Goal: Task Accomplishment & Management: Use online tool/utility

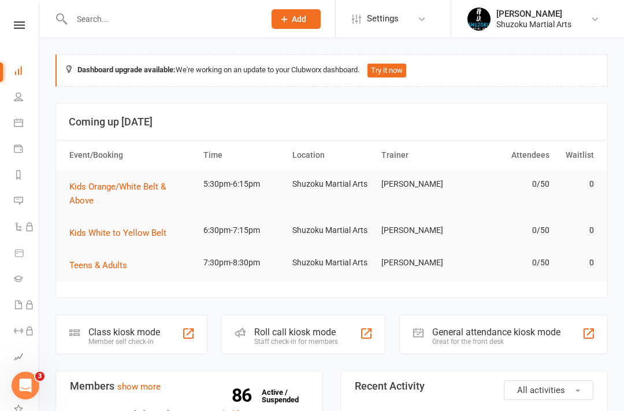
click at [199, 25] on input "text" at bounding box center [162, 19] width 188 height 16
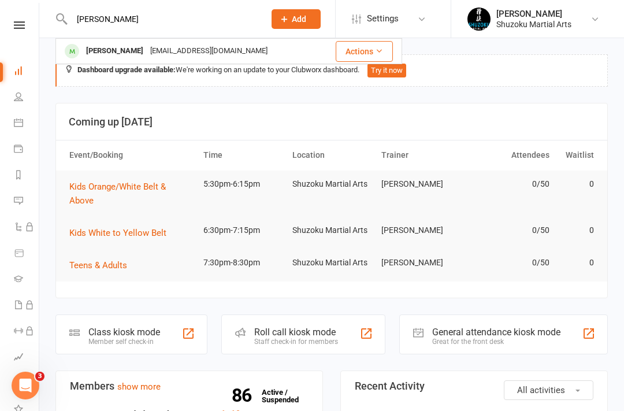
type input "[PERSON_NAME]"
click at [139, 58] on div "[PERSON_NAME]" at bounding box center [115, 51] width 64 height 17
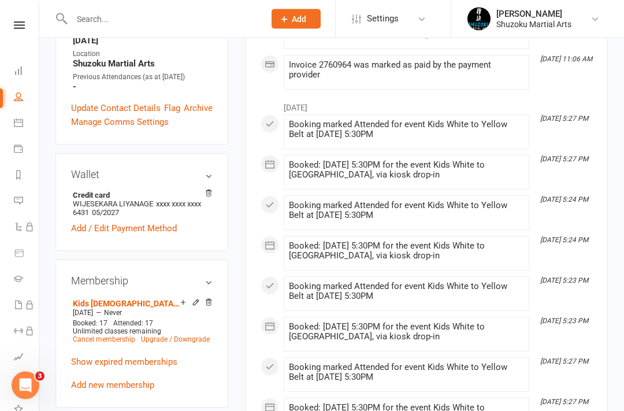
scroll to position [357, 0]
click at [109, 335] on link "Cancel membership" at bounding box center [104, 339] width 62 height 8
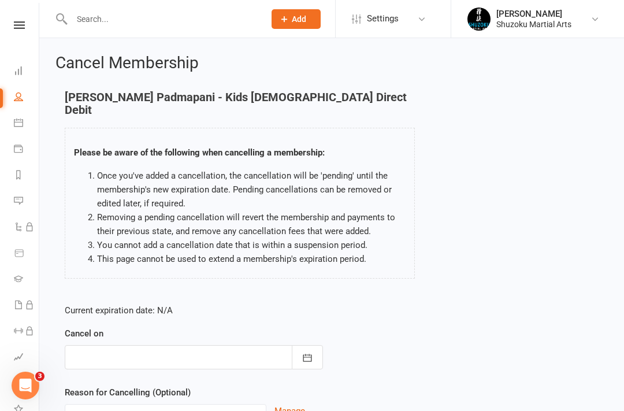
click at [309, 352] on icon "button" at bounding box center [308, 358] width 12 height 12
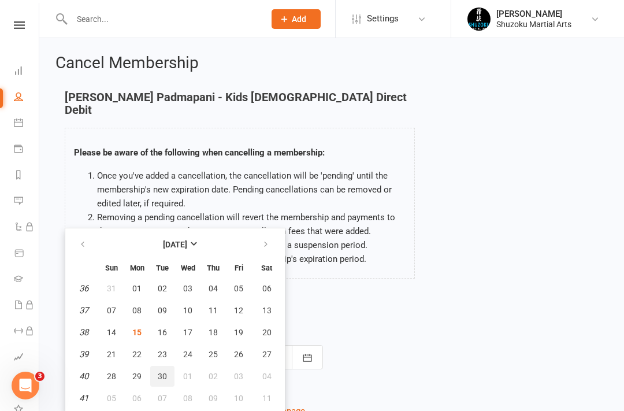
click at [162, 372] on span "30" at bounding box center [162, 376] width 9 height 9
type input "[DATE]"
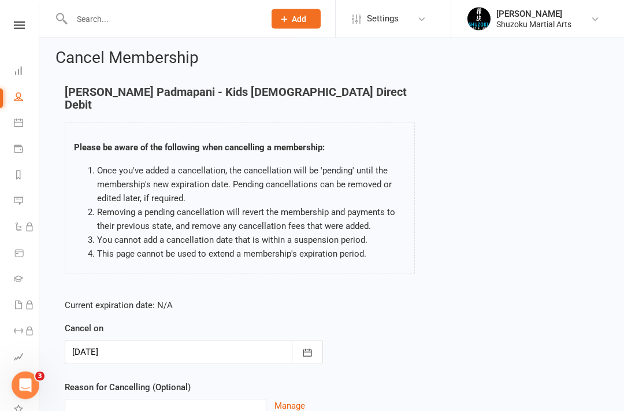
scroll to position [86, 0]
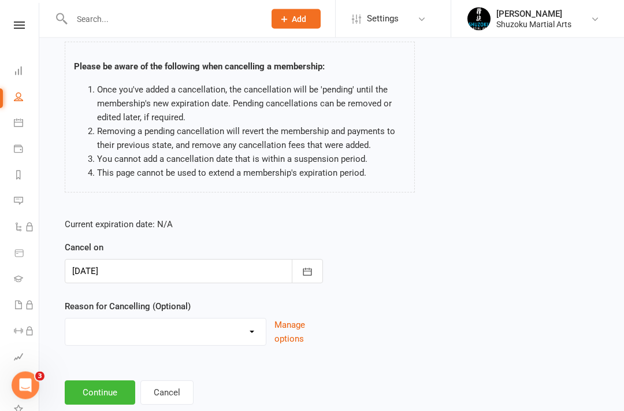
click at [104, 381] on button "Continue" at bounding box center [100, 393] width 71 height 24
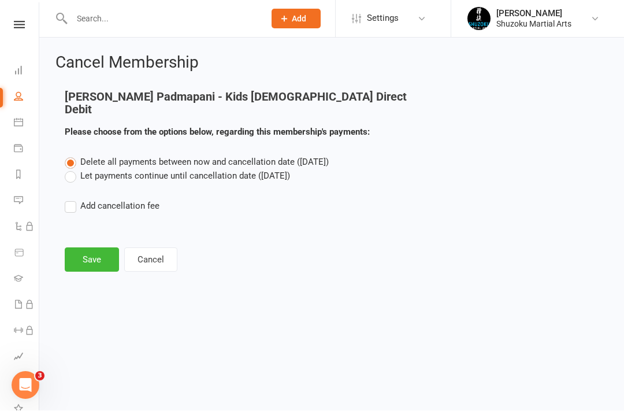
click at [95, 248] on button "Save" at bounding box center [92, 260] width 54 height 24
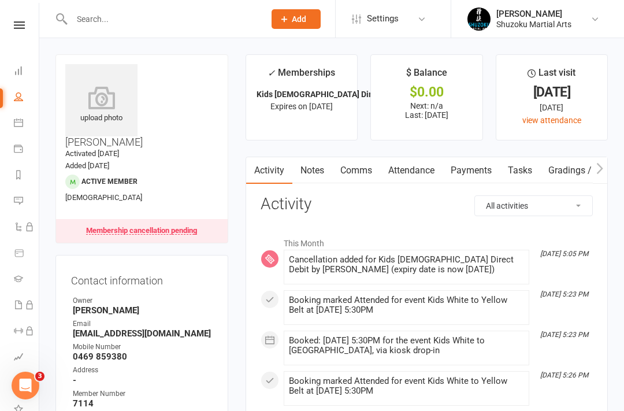
click at [14, 27] on icon at bounding box center [19, 25] width 11 height 8
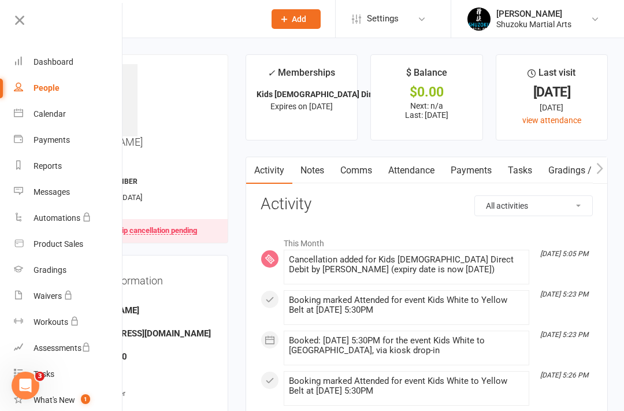
click at [195, 149] on div "upload photo [PERSON_NAME] Padmapani Activated [DATE] Added [DATE] Active membe…" at bounding box center [141, 148] width 173 height 189
click at [213, 34] on div at bounding box center [155, 19] width 201 height 38
click at [62, 62] on div "Dashboard" at bounding box center [54, 61] width 40 height 9
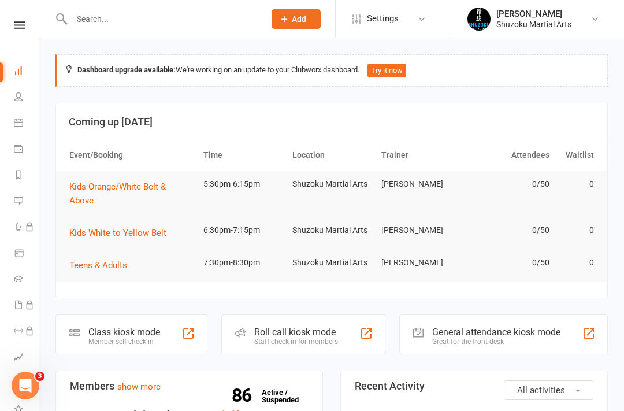
click at [140, 327] on div "Class kiosk mode" at bounding box center [124, 332] width 72 height 11
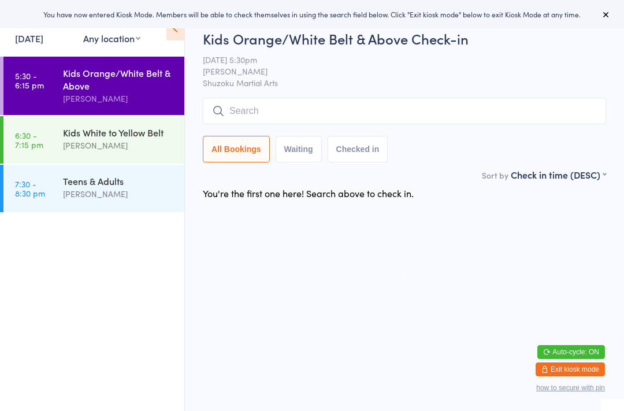
click at [133, 92] on div "Kids Orange/White Belt & Above" at bounding box center [119, 78] width 112 height 25
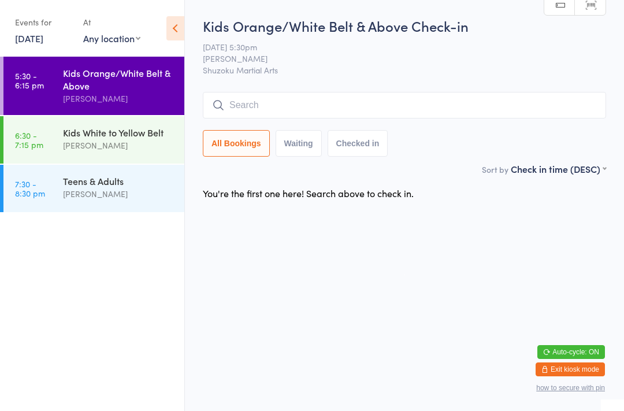
click at [519, 106] on input "search" at bounding box center [405, 105] width 404 height 27
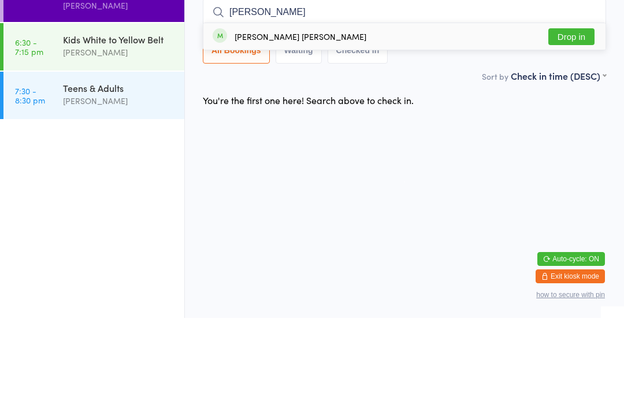
type input "Miller"
click at [573, 121] on button "Drop in" at bounding box center [572, 129] width 46 height 17
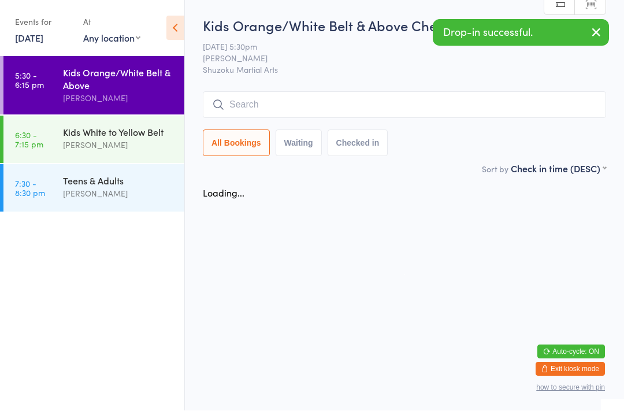
scroll to position [1, 0]
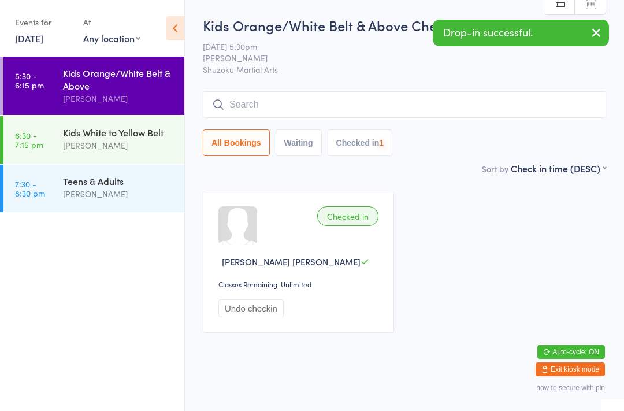
click at [290, 106] on input "search" at bounding box center [405, 104] width 404 height 27
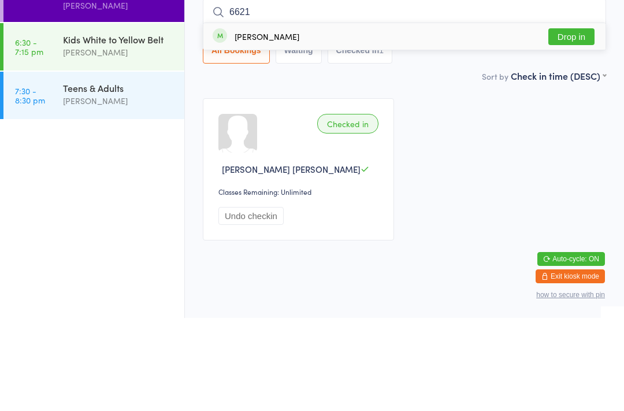
type input "6621"
click at [582, 121] on button "Drop in" at bounding box center [572, 129] width 46 height 17
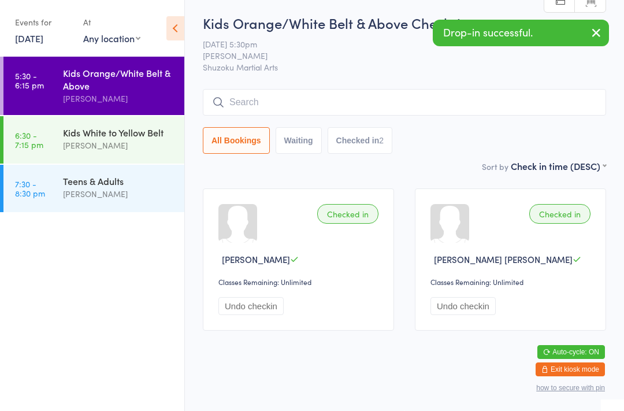
click at [443, 102] on input "search" at bounding box center [405, 102] width 404 height 27
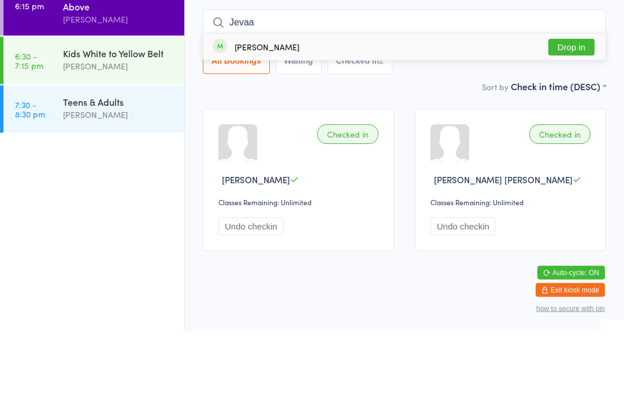
type input "Jevaa"
click at [568, 119] on button "Drop in" at bounding box center [572, 127] width 46 height 17
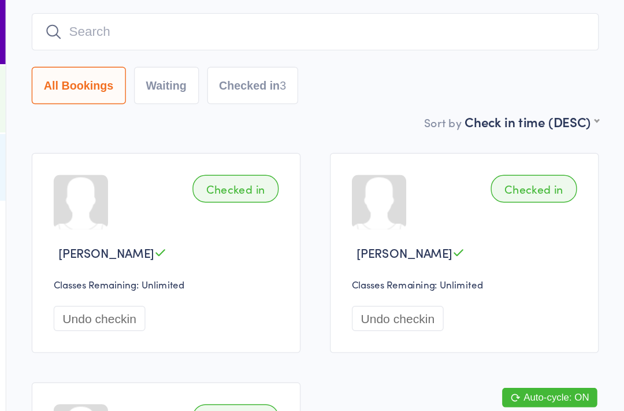
click at [378, 117] on div "All Bookings Waiting Checked in 3" at bounding box center [405, 130] width 404 height 27
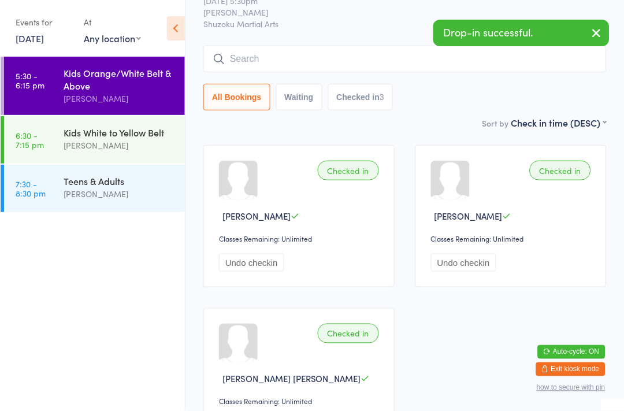
scroll to position [57, 0]
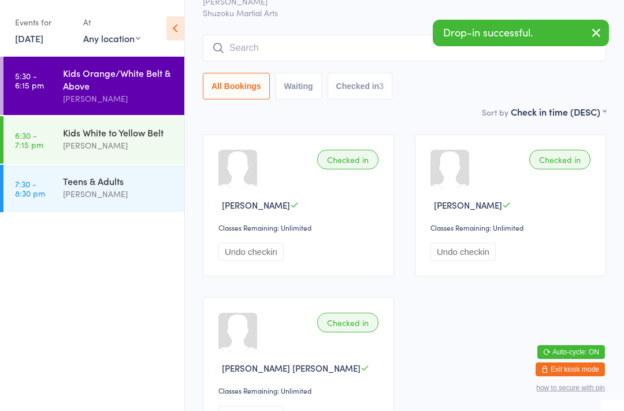
click at [268, 39] on input "search" at bounding box center [405, 48] width 404 height 27
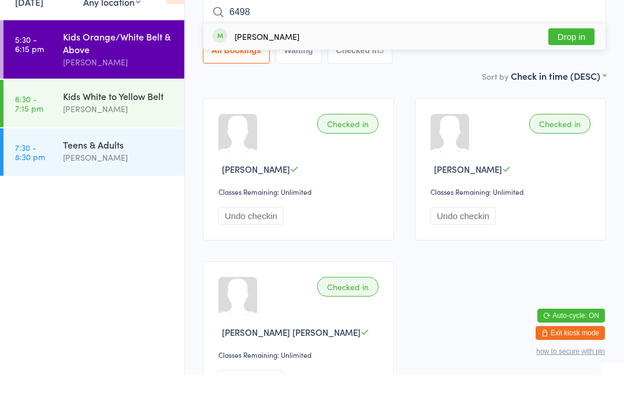
type input "6498"
click at [565, 65] on button "Drop in" at bounding box center [572, 73] width 46 height 17
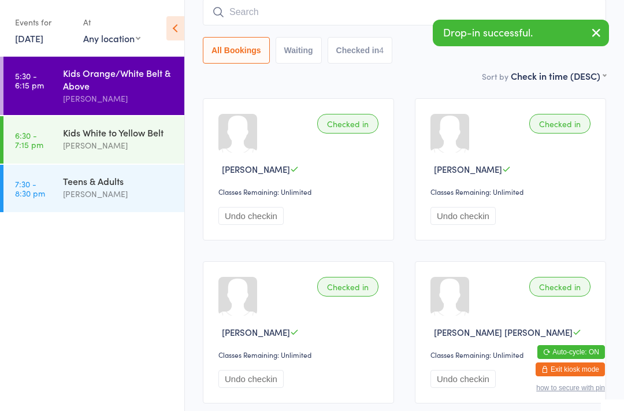
click at [356, 16] on input "search" at bounding box center [405, 12] width 404 height 27
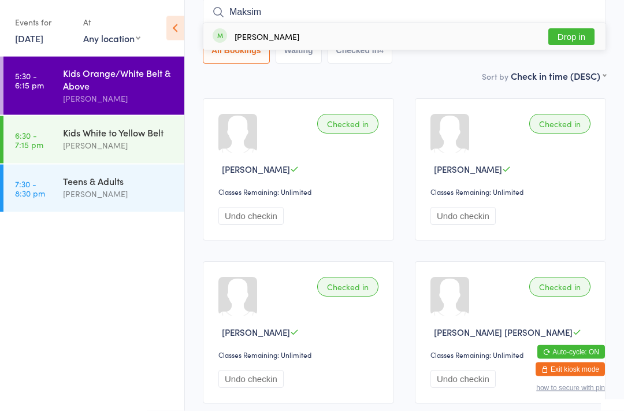
type input "Maksim"
click at [559, 32] on button "Drop in" at bounding box center [572, 37] width 46 height 17
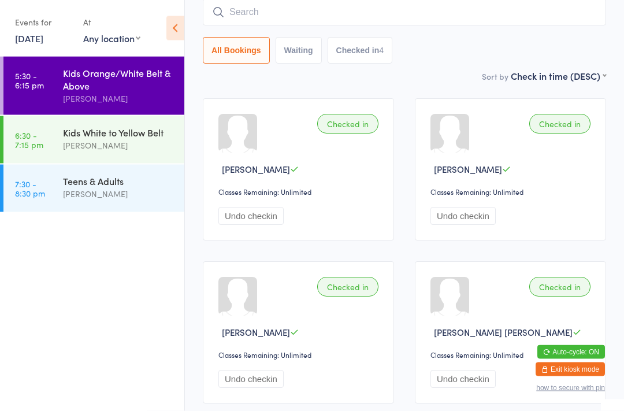
scroll to position [93, 0]
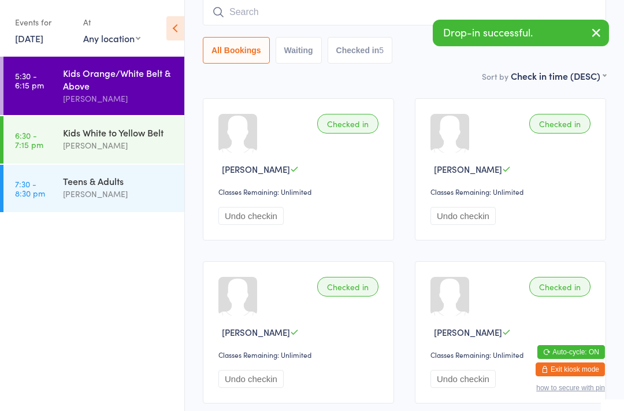
click at [361, 23] on input "search" at bounding box center [405, 12] width 404 height 27
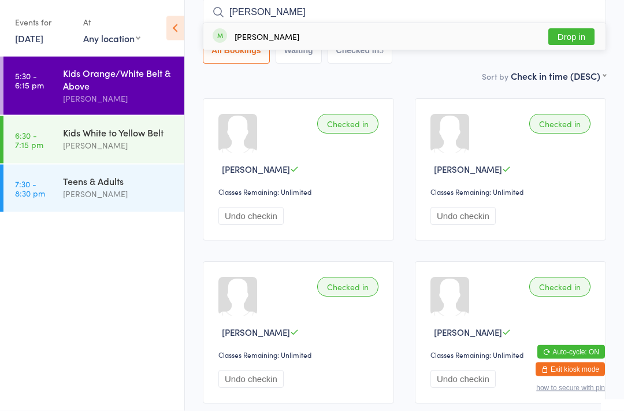
type input "Parker"
click at [580, 37] on button "Drop in" at bounding box center [572, 37] width 46 height 17
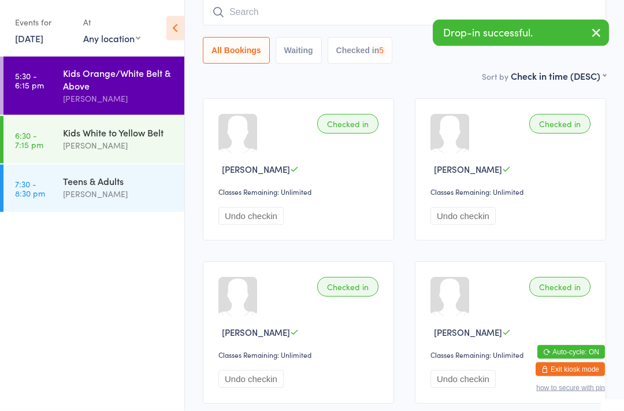
scroll to position [93, 0]
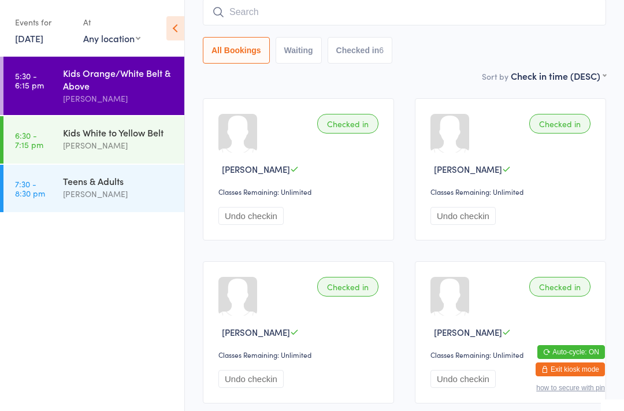
click at [505, 1] on input "search" at bounding box center [405, 12] width 404 height 27
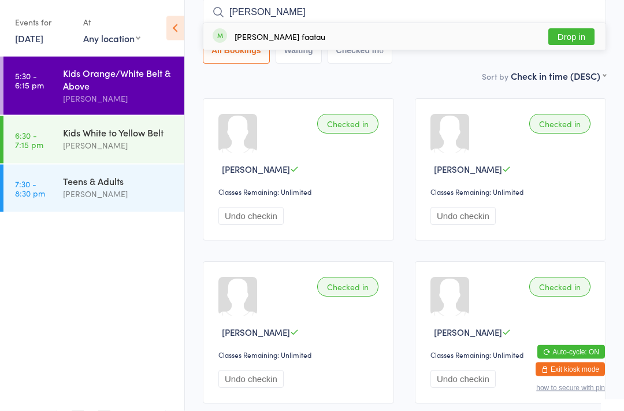
type input "Logan"
click at [564, 39] on button "Drop in" at bounding box center [572, 37] width 46 height 17
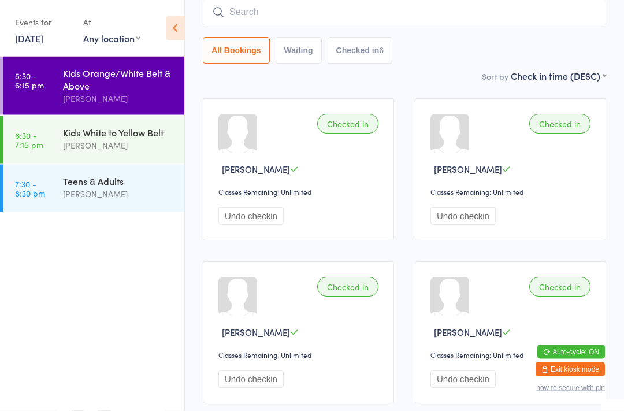
scroll to position [93, 0]
click at [417, 17] on input "search" at bounding box center [405, 12] width 404 height 27
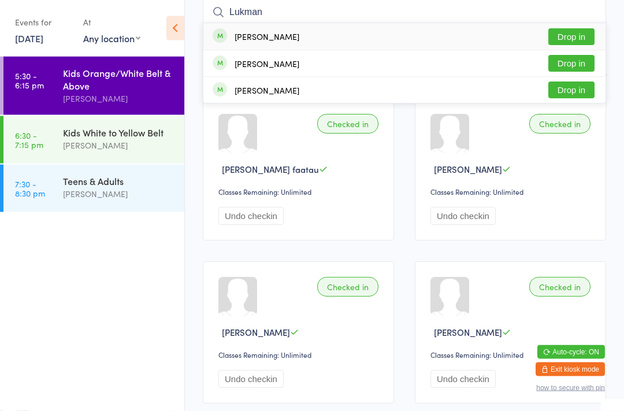
type input "Lukman"
click at [578, 34] on button "Drop in" at bounding box center [572, 37] width 46 height 17
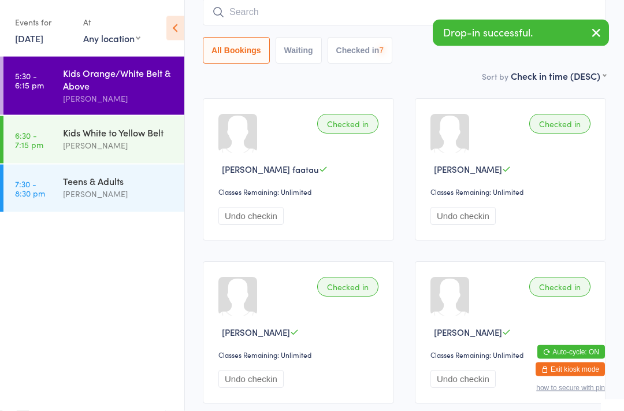
scroll to position [93, 0]
click at [393, 16] on input "search" at bounding box center [405, 12] width 404 height 27
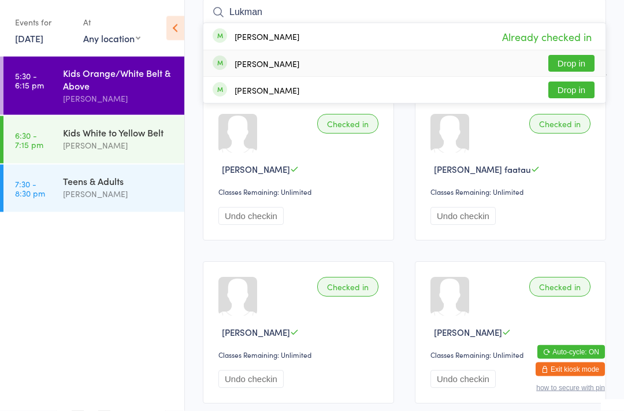
type input "Lukman"
click at [297, 62] on div "Jocelyn Lukman Drop in" at bounding box center [404, 64] width 402 height 26
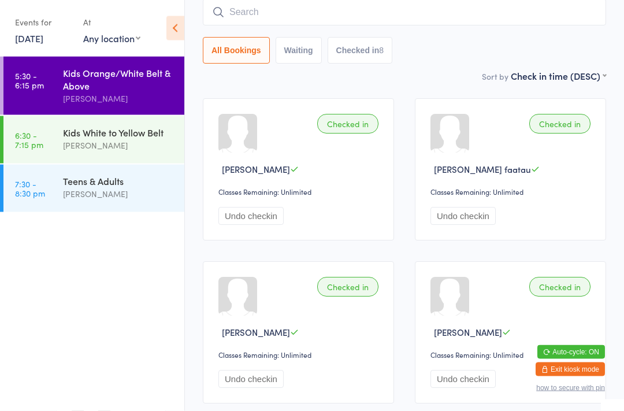
scroll to position [93, 0]
click at [294, 6] on input "search" at bounding box center [405, 12] width 404 height 27
type input "R"
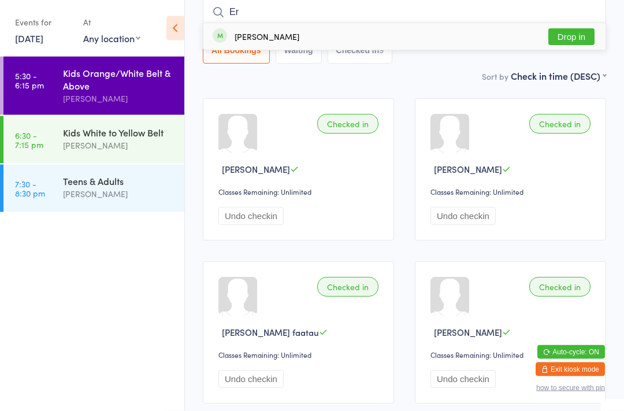
type input "Er"
click at [574, 29] on button "Drop in" at bounding box center [572, 37] width 46 height 17
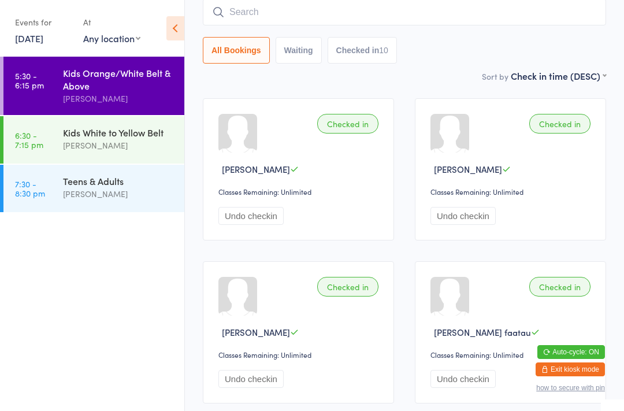
click at [401, 25] on input "search" at bounding box center [405, 12] width 404 height 27
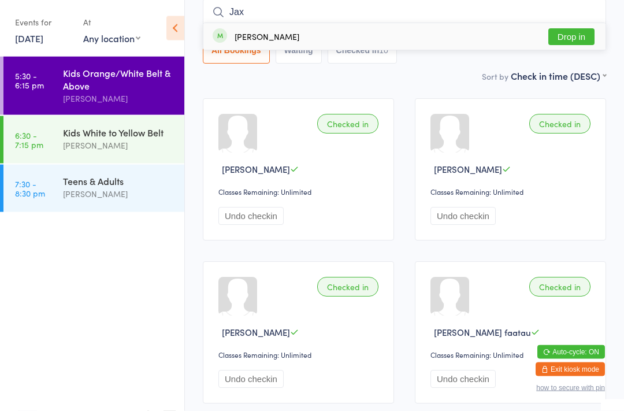
type input "Jax"
click at [578, 42] on button "Drop in" at bounding box center [572, 37] width 46 height 17
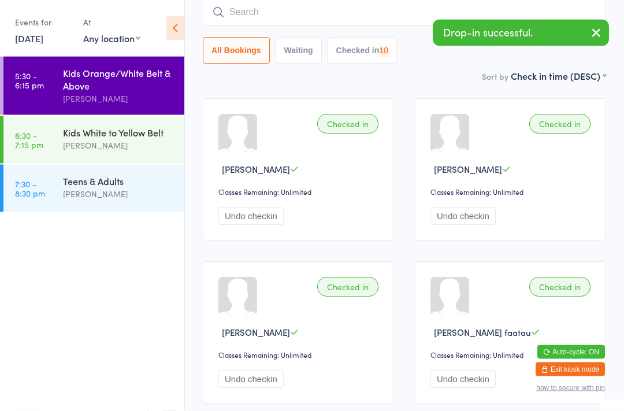
scroll to position [93, 0]
click at [341, 10] on input "search" at bounding box center [405, 12] width 404 height 27
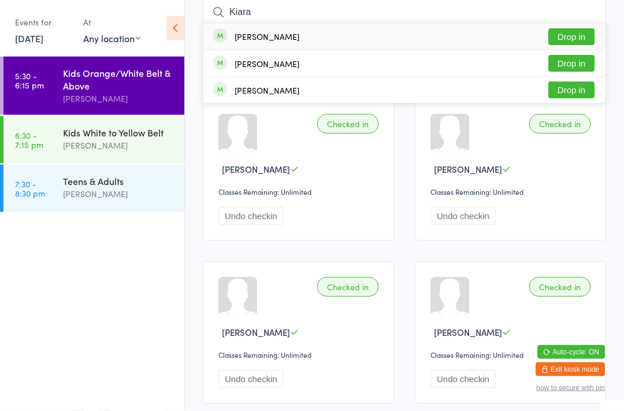
type input "Kiara"
click at [580, 39] on button "Drop in" at bounding box center [572, 37] width 46 height 17
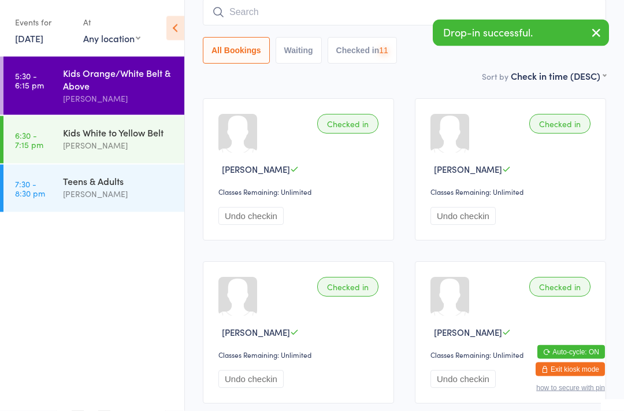
scroll to position [93, 0]
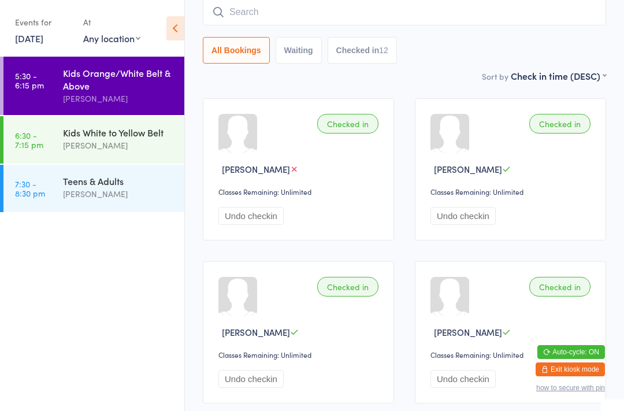
click at [491, 12] on input "search" at bounding box center [405, 12] width 404 height 27
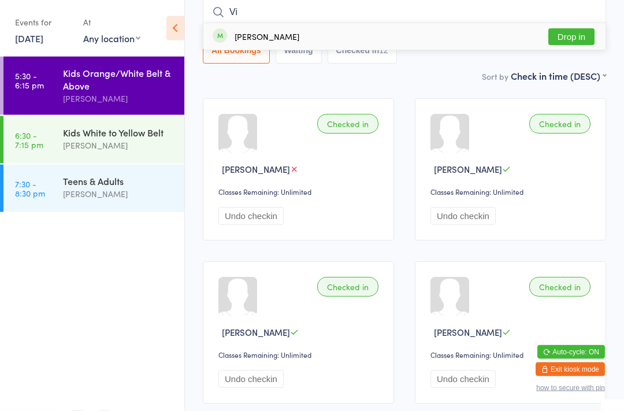
type input "Vi"
click at [573, 36] on button "Drop in" at bounding box center [572, 37] width 46 height 17
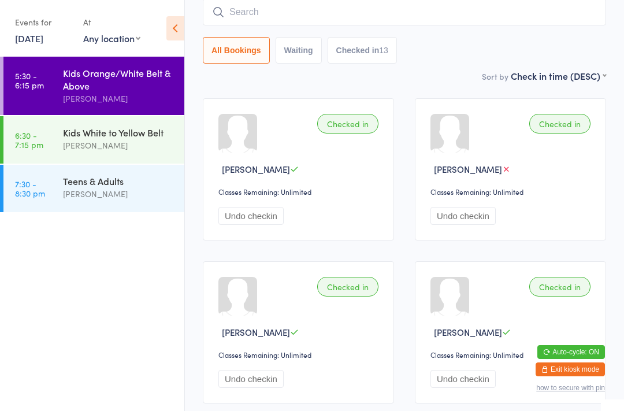
click at [130, 152] on div "[PERSON_NAME]" at bounding box center [119, 145] width 112 height 13
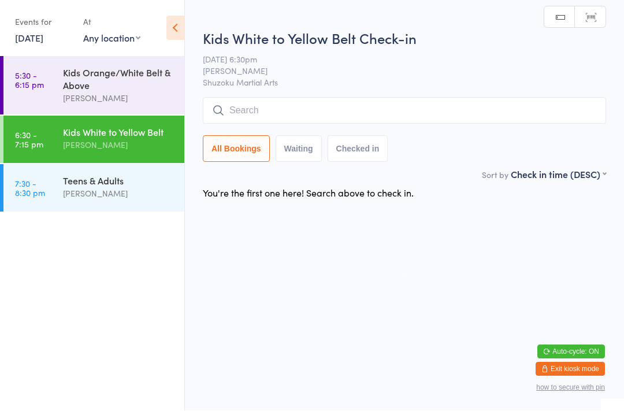
click at [305, 112] on input "search" at bounding box center [405, 111] width 404 height 27
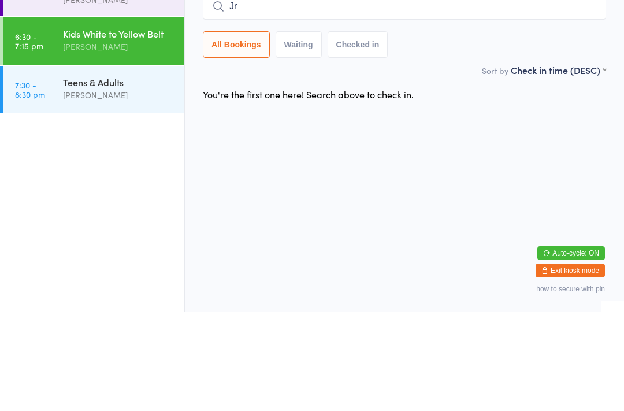
type input "J"
type input "K"
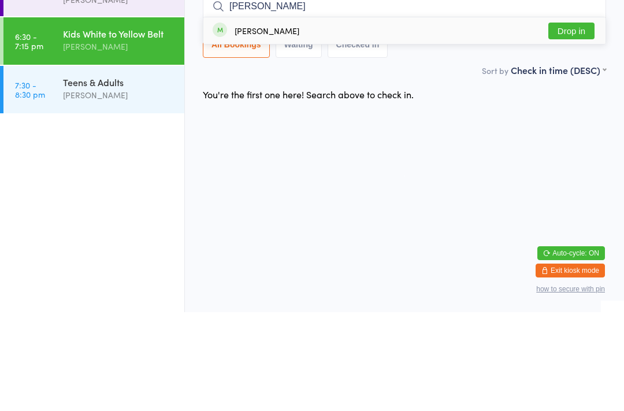
type input "Kristina"
click at [581, 121] on button "Drop in" at bounding box center [572, 129] width 46 height 17
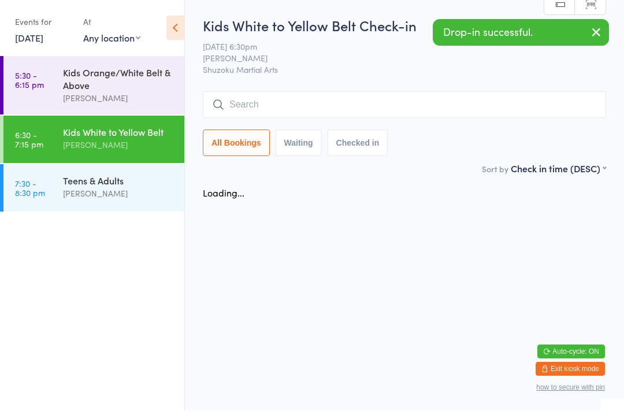
scroll to position [1, 0]
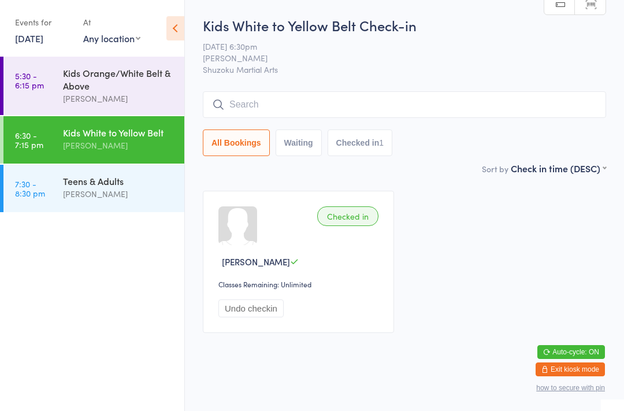
click at [353, 103] on input "search" at bounding box center [405, 104] width 404 height 27
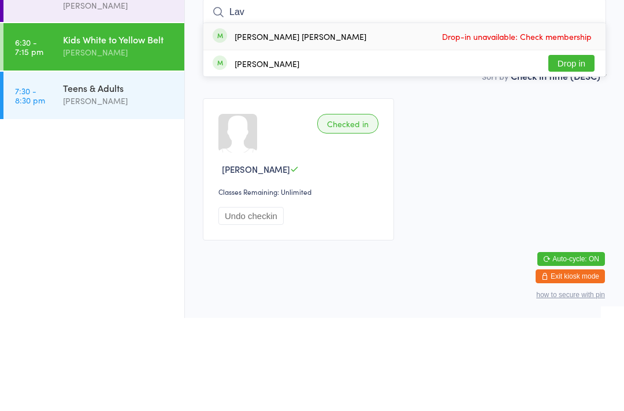
type input "Lav"
click at [582, 148] on button "Drop in" at bounding box center [572, 156] width 46 height 17
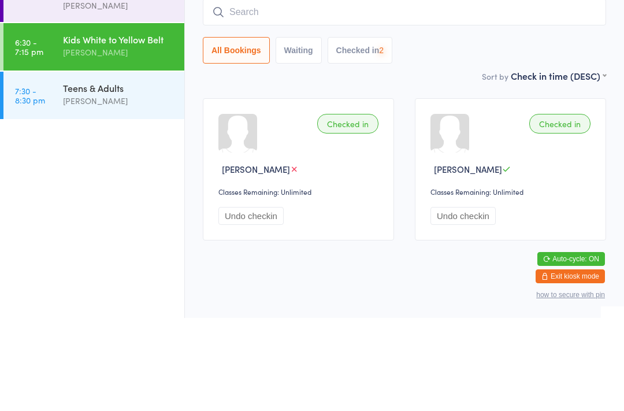
click at [114, 187] on div "[PERSON_NAME]" at bounding box center [119, 193] width 112 height 13
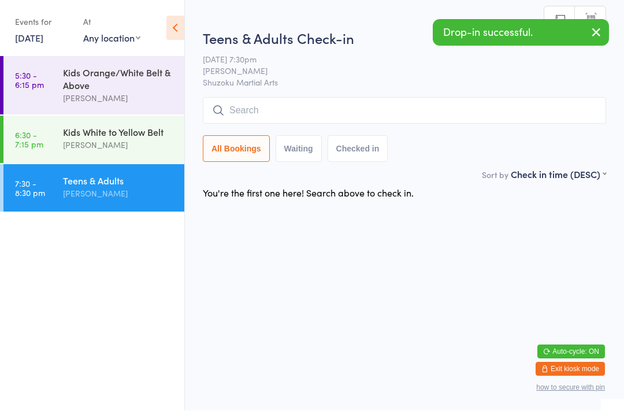
click at [383, 99] on input "search" at bounding box center [405, 111] width 404 height 27
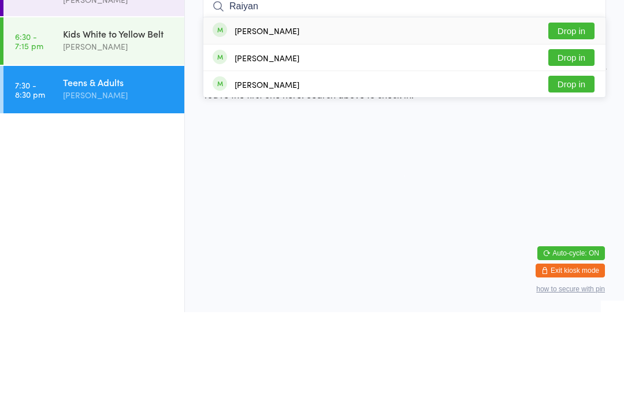
type input "Raiyan"
click at [572, 121] on button "Drop in" at bounding box center [572, 129] width 46 height 17
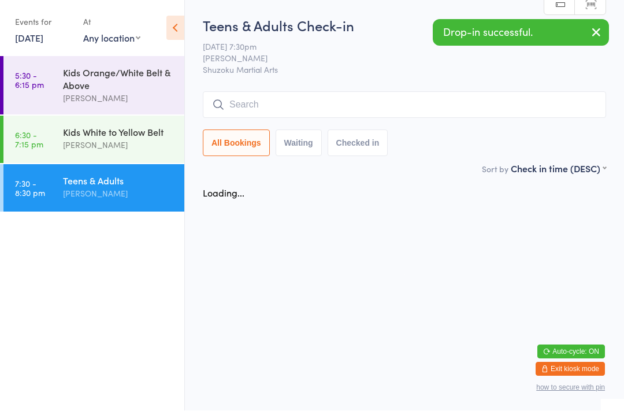
scroll to position [1, 0]
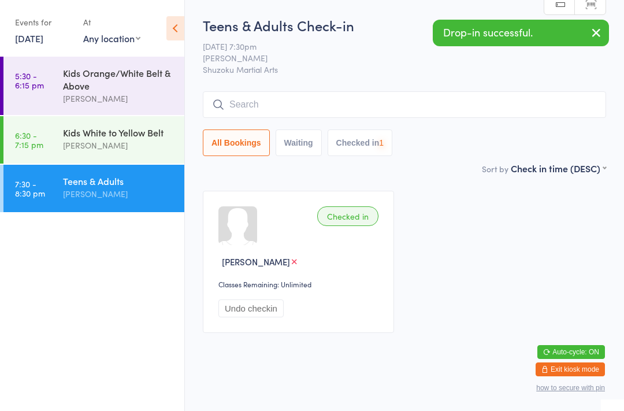
click at [103, 139] on div "Kids White to Yellow Belt" at bounding box center [119, 132] width 112 height 13
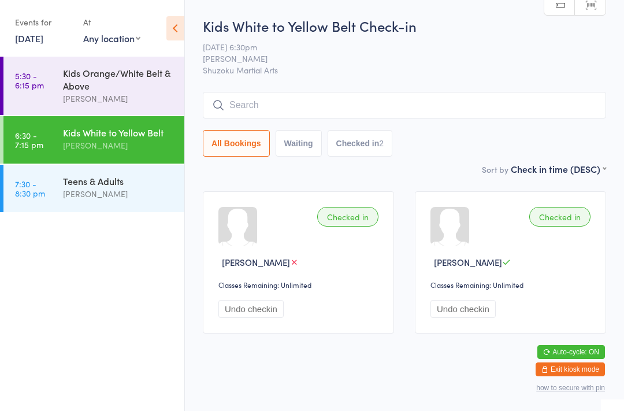
click at [109, 193] on div "[PERSON_NAME]" at bounding box center [119, 193] width 112 height 13
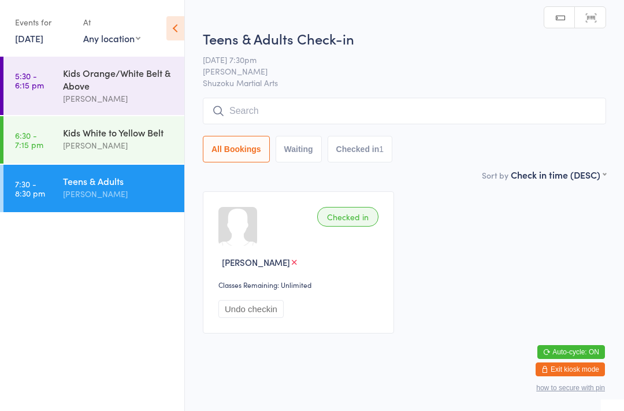
click at [358, 102] on input "search" at bounding box center [405, 111] width 404 height 27
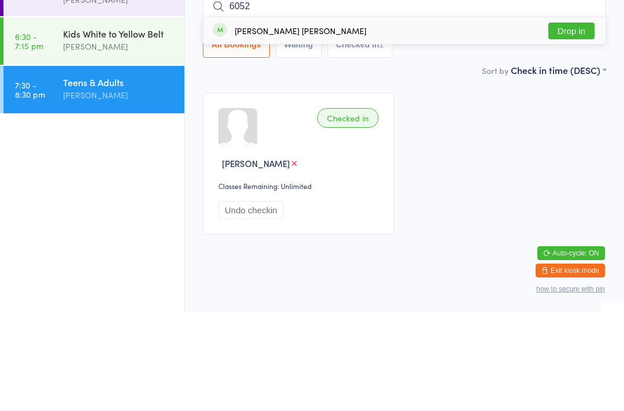
type input "6052"
click at [579, 121] on button "Drop in" at bounding box center [572, 129] width 46 height 17
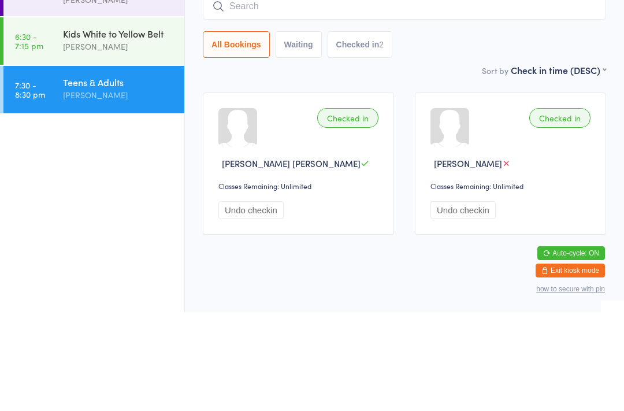
click at [126, 126] on div "Kids White to Yellow Belt" at bounding box center [119, 132] width 112 height 13
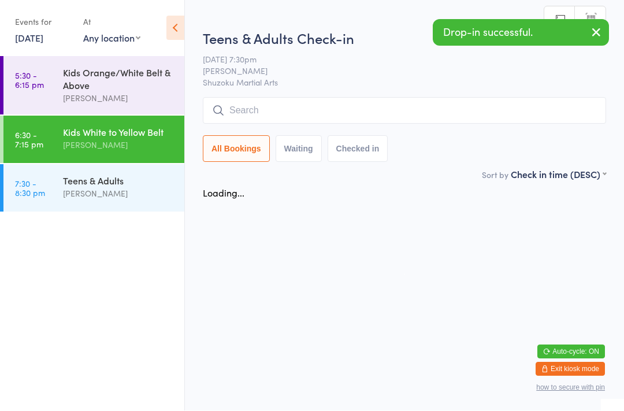
scroll to position [1, 0]
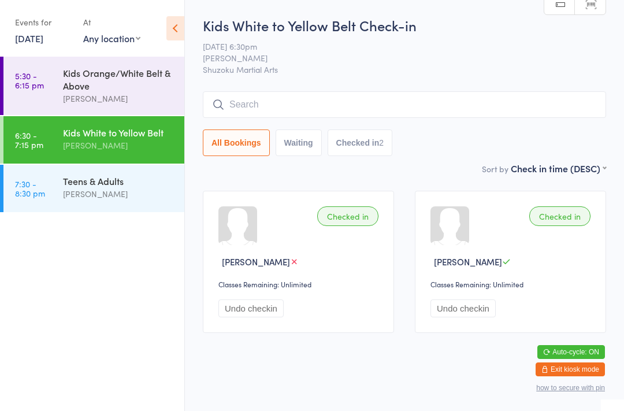
click at [387, 117] on input "search" at bounding box center [405, 104] width 404 height 27
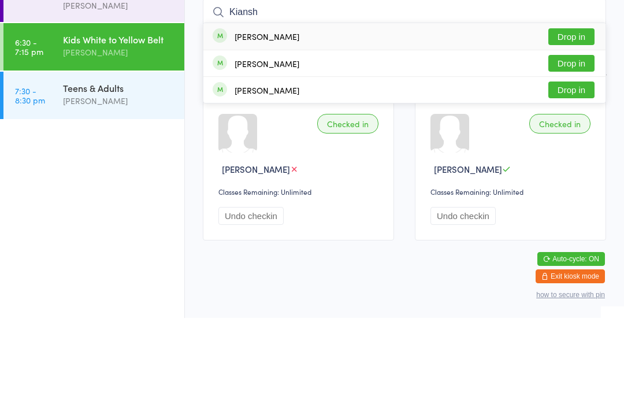
type input "Kiansh"
click at [587, 121] on button "Drop in" at bounding box center [572, 129] width 46 height 17
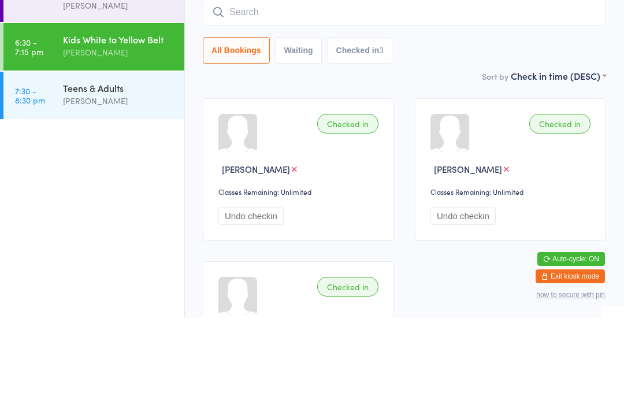
click at [467, 130] on div "All Bookings Waiting Checked in 3" at bounding box center [405, 143] width 404 height 27
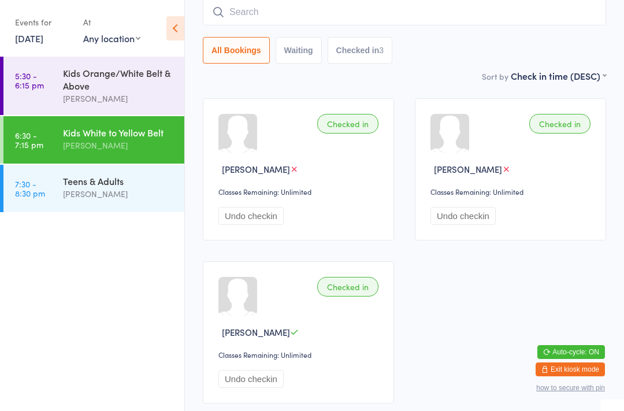
click at [110, 86] on div "Kids Orange/White Belt & Above" at bounding box center [119, 78] width 112 height 25
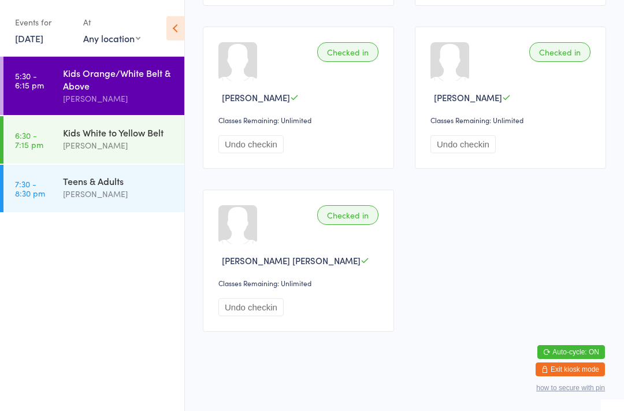
scroll to position [979, 0]
click at [137, 139] on div "Kids White to Yellow Belt" at bounding box center [119, 132] width 112 height 13
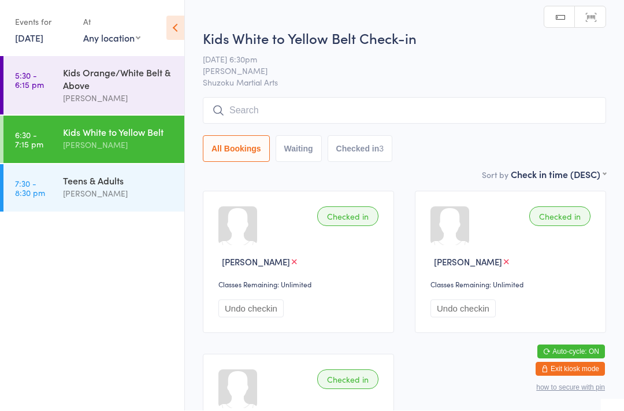
scroll to position [1, 0]
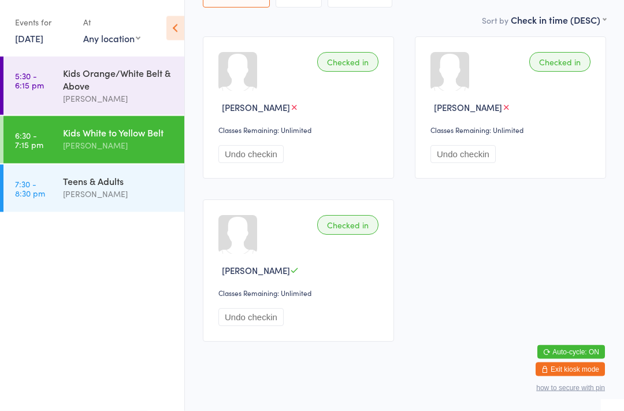
click at [365, 257] on html "You have now entered Kiosk Mode. Members will be able to check themselves in us…" at bounding box center [312, 51] width 624 height 411
click at [139, 187] on div "Teens & Adults" at bounding box center [119, 181] width 112 height 13
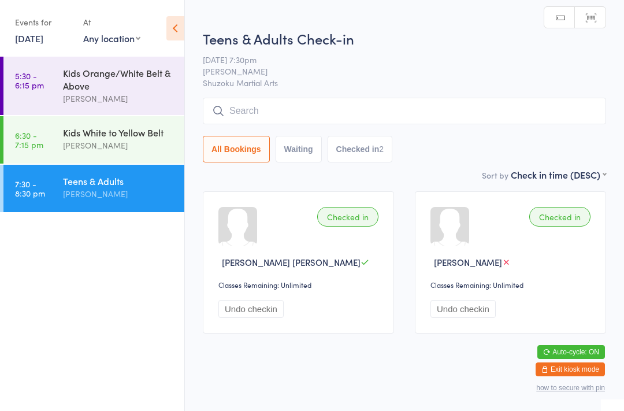
click at [133, 138] on div "Kids White to Yellow Belt" at bounding box center [119, 132] width 112 height 13
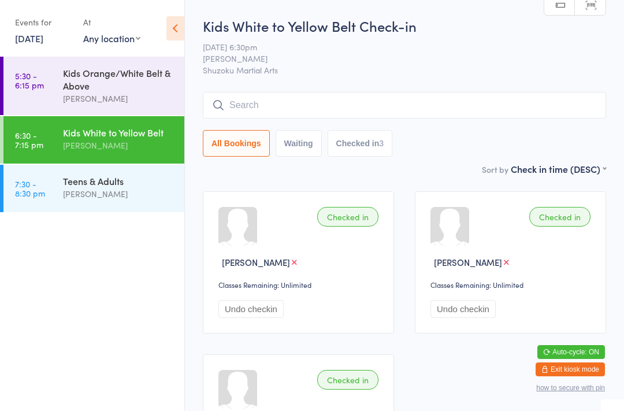
click at [312, 99] on input "search" at bounding box center [405, 105] width 404 height 27
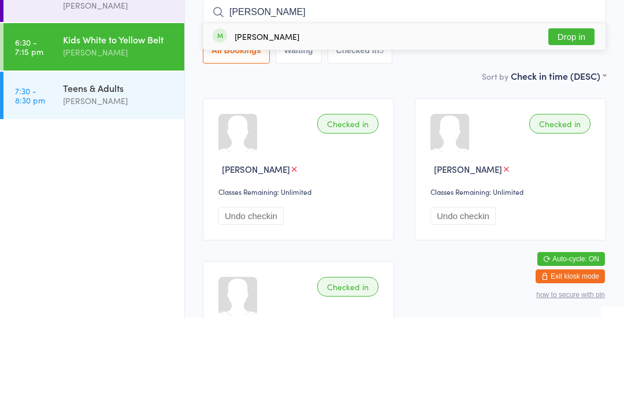
type input "Tyson"
click at [576, 121] on button "Drop in" at bounding box center [572, 129] width 46 height 17
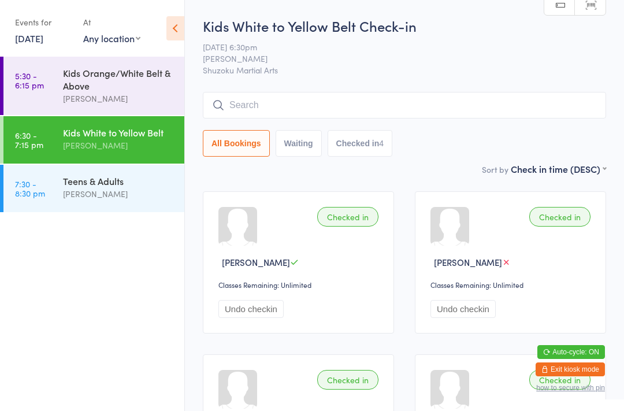
click at [484, 94] on input "search" at bounding box center [405, 105] width 404 height 27
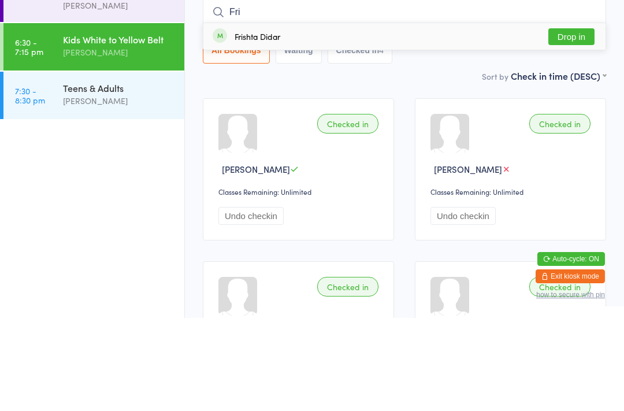
type input "Fri"
click at [324, 116] on div "Frishta Didar Drop in" at bounding box center [404, 129] width 402 height 27
type input "far"
click at [437, 116] on div "Farinaz Didar Drop in" at bounding box center [404, 129] width 402 height 27
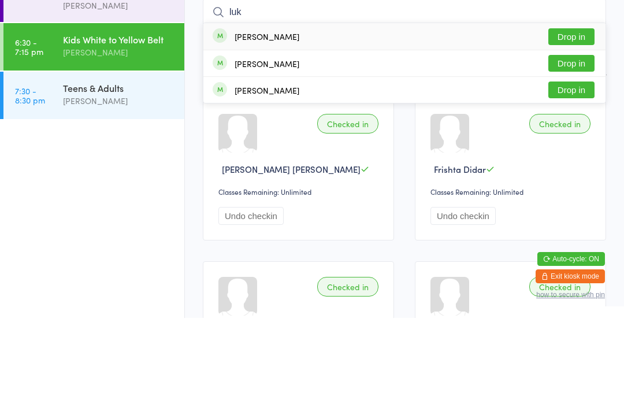
type input "luk"
click at [581, 121] on button "Drop in" at bounding box center [572, 129] width 46 height 17
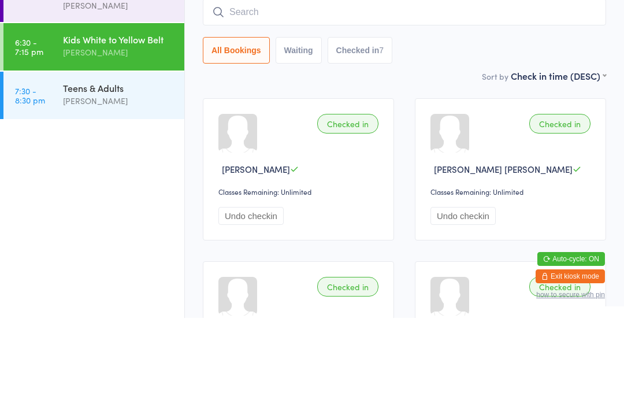
click at [469, 92] on input "search" at bounding box center [405, 105] width 404 height 27
type input "Jorda"
click at [579, 121] on button "Drop in" at bounding box center [572, 129] width 46 height 17
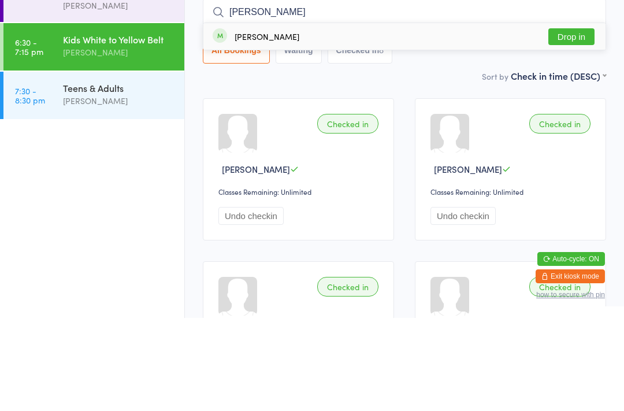
type input "kamil"
click at [575, 121] on button "Drop in" at bounding box center [572, 129] width 46 height 17
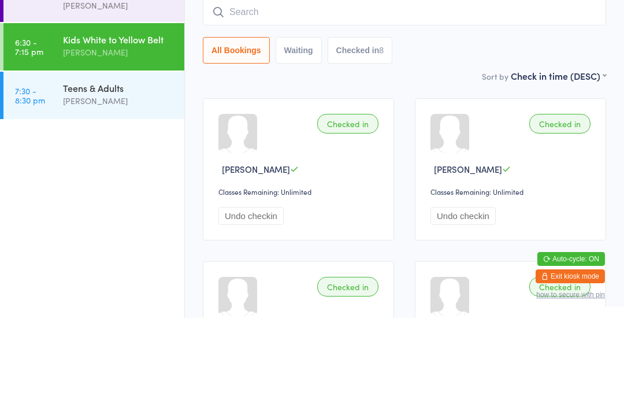
scroll to position [93, 0]
